Goal: Use online tool/utility: Use online tool/utility

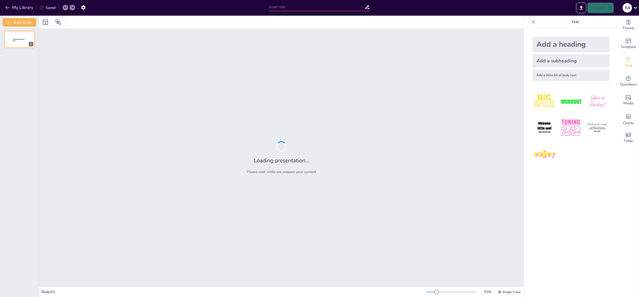
type input "Ética y Transparencia Contable: Un Análisis de la Manipulación de Registros en …"
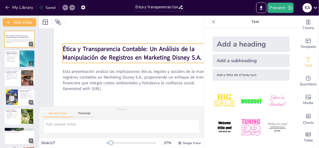
scroll to position [44, 0]
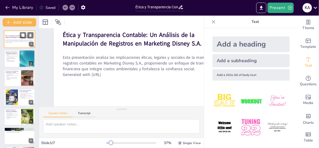
click at [15, 35] on div "Ética y Transparencia Contable: Un Análisis de la Manipulación de Registros en …" at bounding box center [19, 36] width 28 height 3
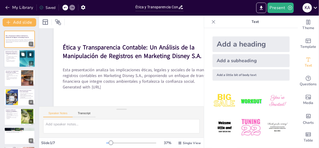
click at [18, 62] on div at bounding box center [19, 59] width 31 height 18
type textarea "Lo ipsum do si ametc adipiscinge se do eiusmodtempo. In utlaboreetdo ma aliquae…"
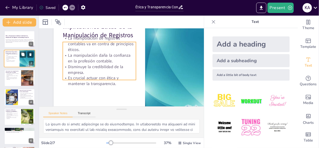
scroll to position [0, 0]
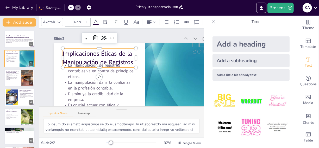
type input "48"
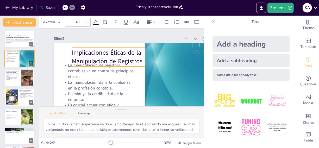
drag, startPoint x: 110, startPoint y: 59, endPoint x: 117, endPoint y: 58, distance: 7.2
click at [117, 58] on p "Implicaciones Éticas de la Manipulación de Registros" at bounding box center [108, 56] width 73 height 17
click at [143, 57] on div at bounding box center [145, 56] width 4 height 19
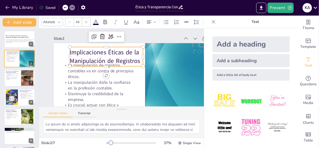
click at [143, 57] on p "Implicaciones Éticas de la Manipulación de Registros" at bounding box center [106, 56] width 73 height 17
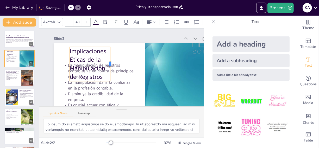
drag, startPoint x: 143, startPoint y: 58, endPoint x: 111, endPoint y: 59, distance: 32.9
click at [111, 59] on div at bounding box center [112, 64] width 4 height 34
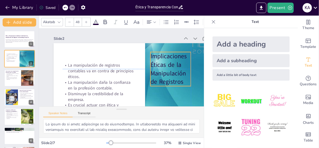
drag, startPoint x: 90, startPoint y: 47, endPoint x: 170, endPoint y: 51, distance: 80.1
click at [170, 43] on div "Implicaciones Éticas de la Manipulación de Registros La manipulación de registr…" at bounding box center [145, 43] width 183 height 0
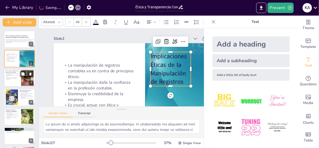
click at [25, 78] on div at bounding box center [27, 78] width 13 height 16
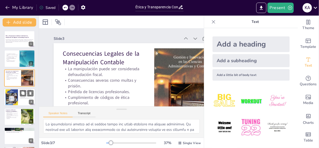
click at [17, 94] on div at bounding box center [11, 97] width 13 height 16
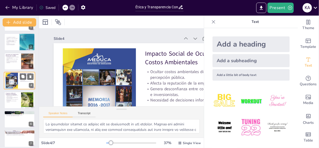
scroll to position [20, 0]
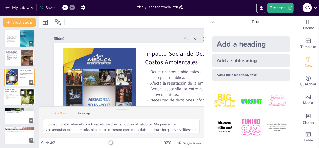
click at [14, 102] on div at bounding box center [19, 97] width 31 height 18
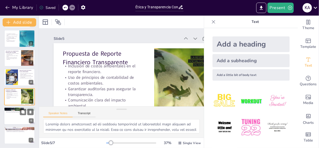
click at [15, 119] on div at bounding box center [19, 116] width 31 height 18
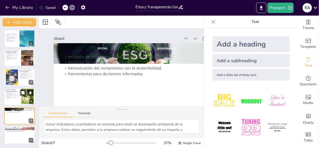
click at [9, 92] on p "Inclusión de costos ambientales en el reporte financiero." at bounding box center [12, 92] width 14 height 2
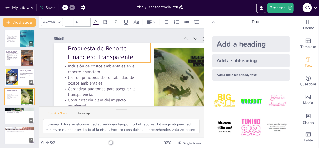
drag, startPoint x: 104, startPoint y: 59, endPoint x: 109, endPoint y: 56, distance: 6.2
click at [109, 56] on p "Propuesta de Reporte Financiero Transparente" at bounding box center [109, 52] width 82 height 17
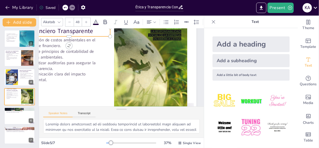
scroll to position [26, 0]
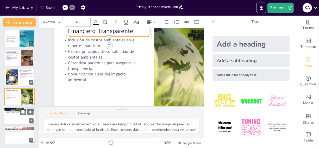
click at [11, 118] on div at bounding box center [19, 116] width 31 height 18
type textarea "Incluir indicadores cuantitativos es esencial para medir el desempeño ambiental…"
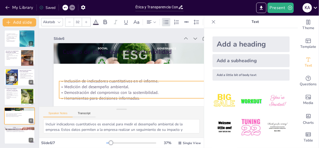
drag, startPoint x: 114, startPoint y: 60, endPoint x: 110, endPoint y: 85, distance: 25.0
click at [110, 85] on p "Medición del desempeño ambiental." at bounding box center [141, 87] width 165 height 6
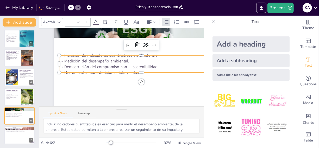
scroll to position [44, 0]
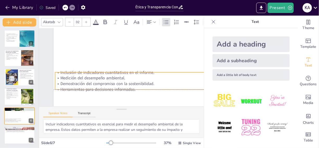
drag, startPoint x: 110, startPoint y: 45, endPoint x: 105, endPoint y: 76, distance: 31.2
click at [105, 76] on p "Medición del desempeño ambiental." at bounding box center [137, 79] width 165 height 6
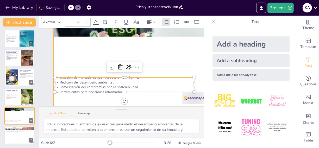
scroll to position [0, 0]
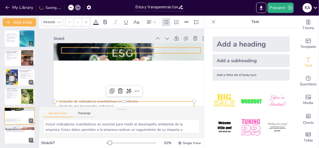
type input "48"
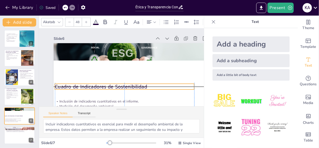
drag, startPoint x: 109, startPoint y: 52, endPoint x: 104, endPoint y: 87, distance: 35.5
click at [104, 87] on p "Cuadro de Indicadores de Sostenibilidad" at bounding box center [124, 86] width 139 height 7
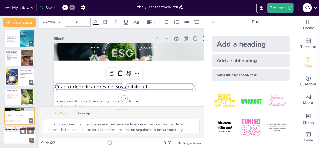
click at [14, 138] on div at bounding box center [19, 136] width 31 height 18
type textarea "Cumplir con los estándares éticos y normativos es fundamental para la sostenibi…"
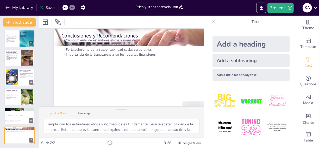
scroll to position [19, 0]
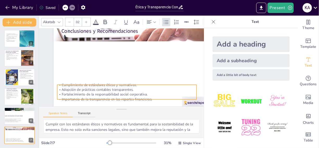
drag, startPoint x: 117, startPoint y: 50, endPoint x: 116, endPoint y: 86, distance: 36.2
click at [113, 99] on p "Importancia de la transparencia en los reportes financieros." at bounding box center [123, 99] width 139 height 19
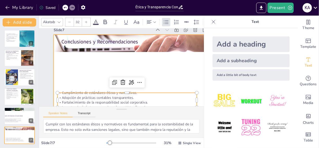
scroll to position [0, 0]
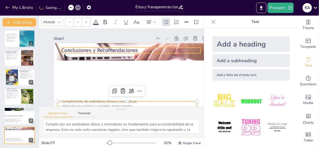
type input "48"
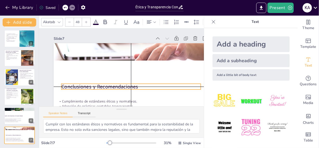
drag, startPoint x: 108, startPoint y: 50, endPoint x: 110, endPoint y: 82, distance: 32.1
click at [110, 43] on div "Conclusiones y Recomendaciones Cumplimiento de estándares éticos y normativos. …" at bounding box center [131, 43] width 155 height 0
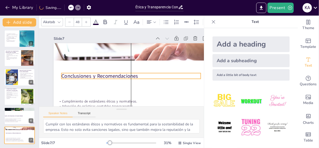
drag, startPoint x: 105, startPoint y: 87, endPoint x: 103, endPoint y: 76, distance: 10.5
click at [104, 76] on p "Conclusiones y Recomendaciones" at bounding box center [131, 75] width 139 height 7
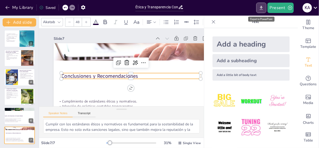
click at [261, 9] on icon "Export to PowerPoint" at bounding box center [261, 7] width 5 height 5
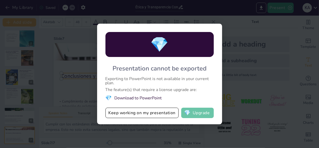
click at [197, 114] on button "💎 Upgrade" at bounding box center [197, 113] width 33 height 10
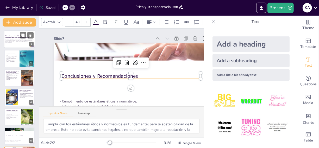
click at [11, 35] on strong "Ética y Transparencia Contable: Un Análisis de la Manipulación de Registros en …" at bounding box center [17, 36] width 24 height 3
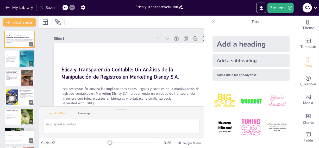
click at [211, 23] on icon at bounding box center [213, 21] width 5 height 5
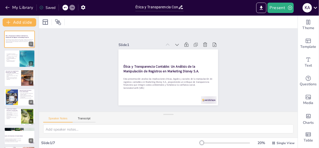
drag, startPoint x: 167, startPoint y: 108, endPoint x: 168, endPoint y: 129, distance: 20.1
click at [163, 143] on div "Slide 1 Ética y Transparencia Contable: Un Análisis de la Manipulación de Regis…" at bounding box center [168, 82] width 259 height 133
click at [79, 82] on div "Slide 1 Ética y Transparencia Contable: Un Análisis de la Manipulación de Regis…" at bounding box center [168, 70] width 259 height 83
click at [193, 42] on icon at bounding box center [195, 44] width 5 height 5
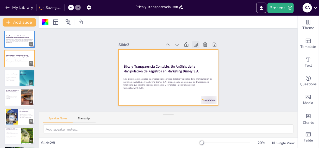
click at [193, 43] on icon at bounding box center [195, 44] width 5 height 5
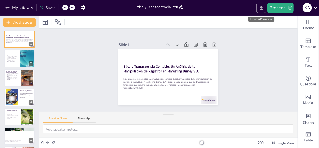
click at [261, 9] on icon "Export to PowerPoint" at bounding box center [261, 7] width 5 height 5
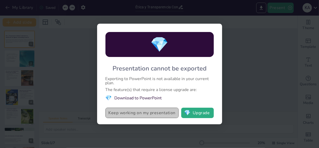
click at [148, 114] on button "Keep working on my presentation" at bounding box center [142, 113] width 73 height 10
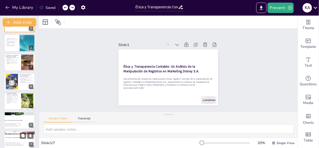
scroll to position [20, 0]
